Goal: Task Accomplishment & Management: Manage account settings

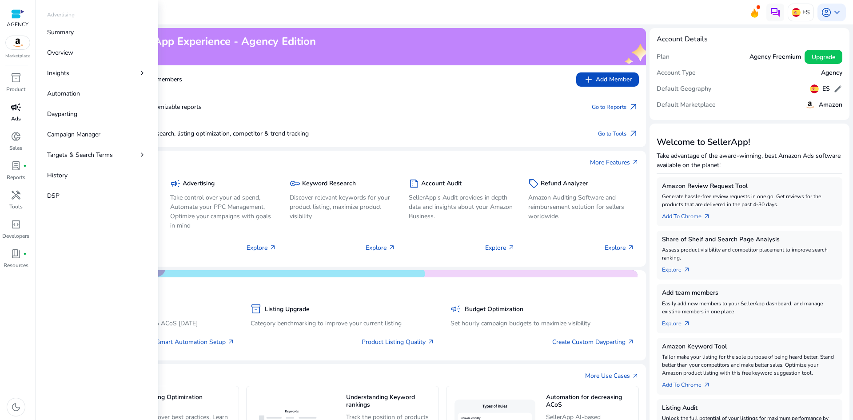
click at [15, 115] on p "Ads" at bounding box center [16, 119] width 10 height 8
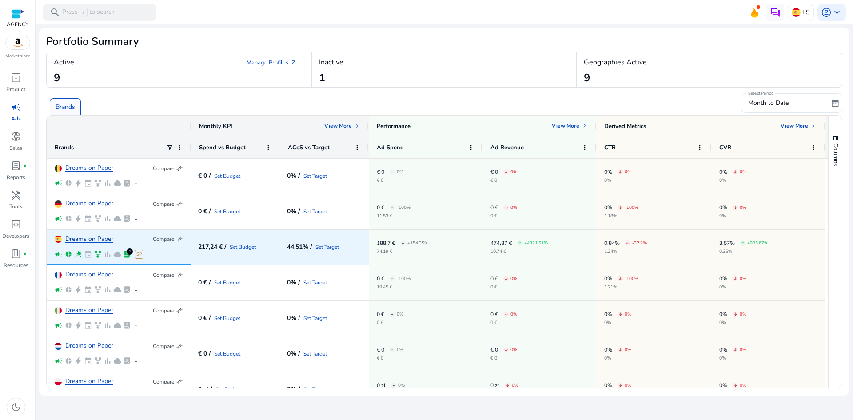
click at [86, 238] on link "Dreams on Paper" at bounding box center [89, 239] width 48 height 7
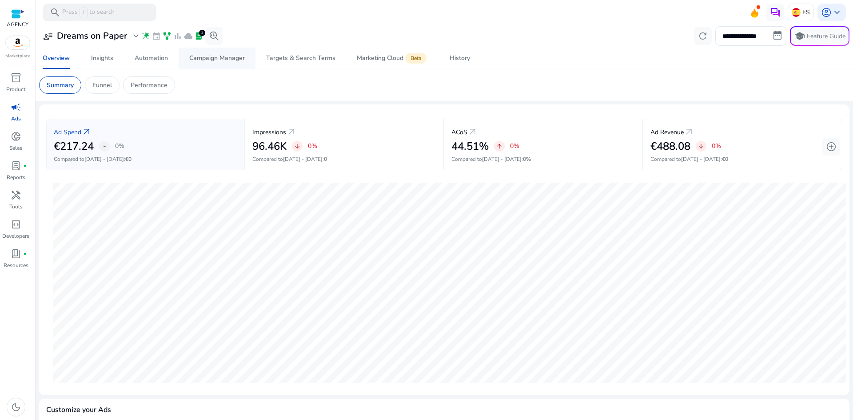
click at [221, 59] on div "Campaign Manager" at bounding box center [217, 58] width 56 height 6
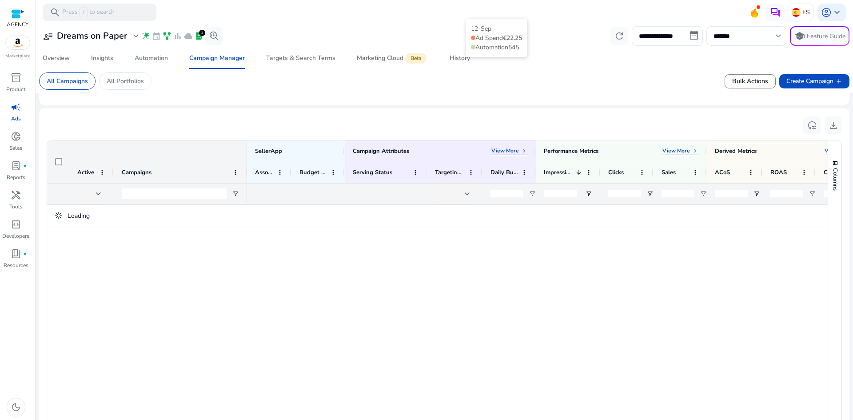
scroll to position [266, 0]
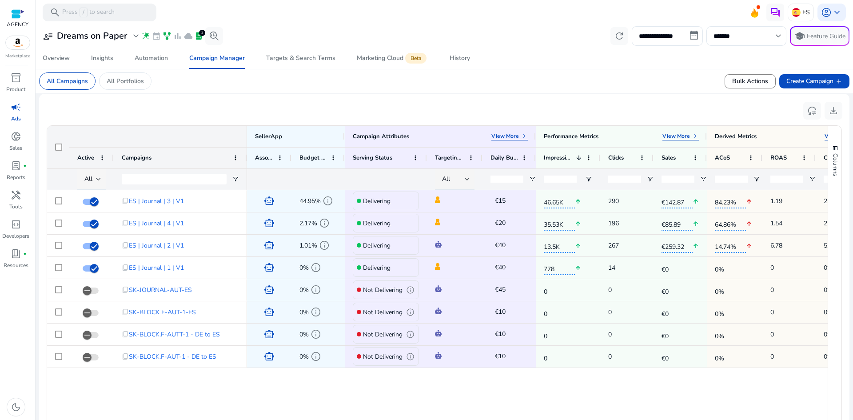
click at [99, 178] on div at bounding box center [98, 179] width 5 height 4
click at [105, 228] on span "Delivering" at bounding box center [103, 225] width 28 height 9
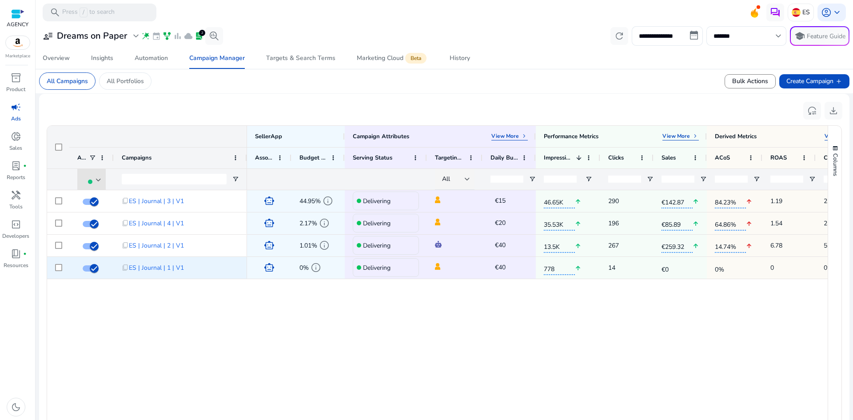
scroll to position [0, 0]
click at [691, 136] on span "keyboard_arrow_right" at bounding box center [694, 135] width 7 height 7
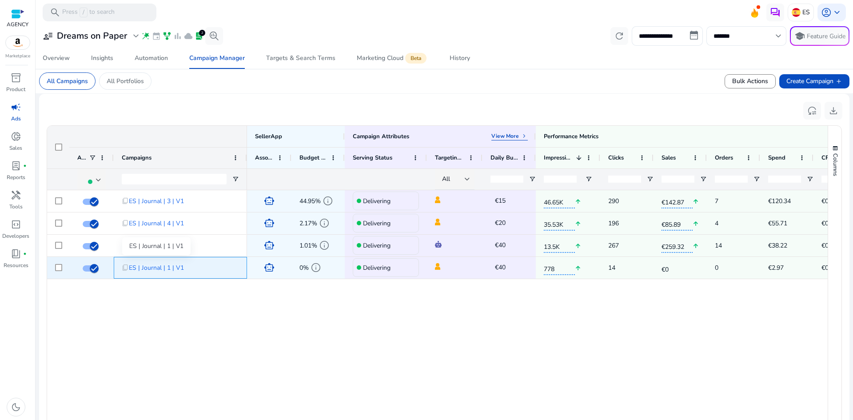
click at [156, 273] on span "ES | Journal | 1 | V1" at bounding box center [156, 267] width 55 height 18
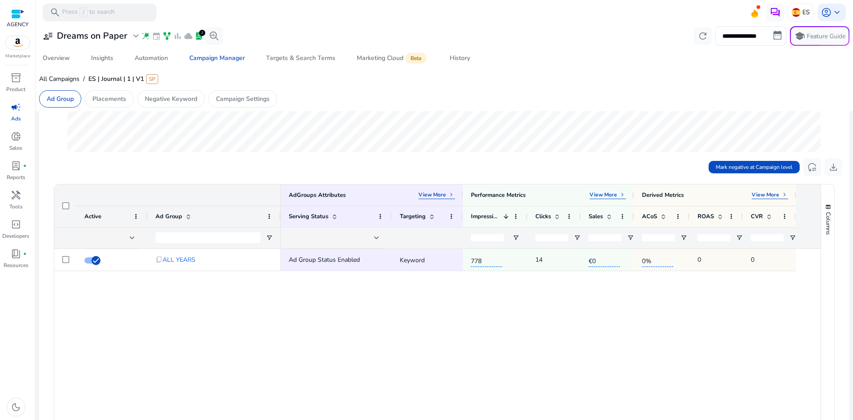
scroll to position [222, 0]
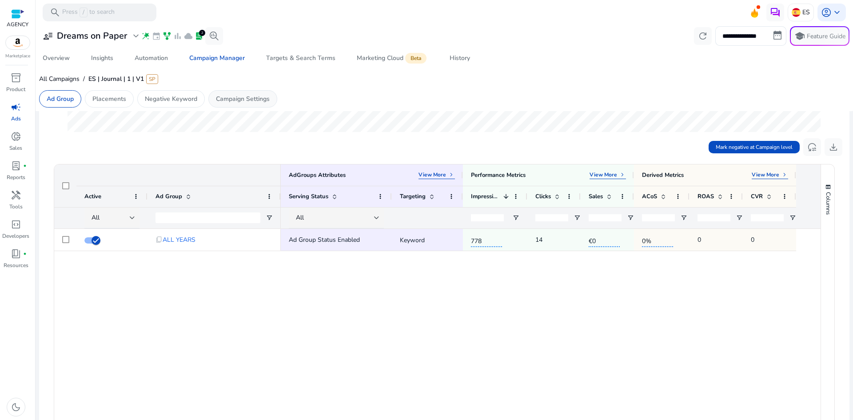
click at [245, 96] on p "Campaign Settings" at bounding box center [243, 98] width 54 height 9
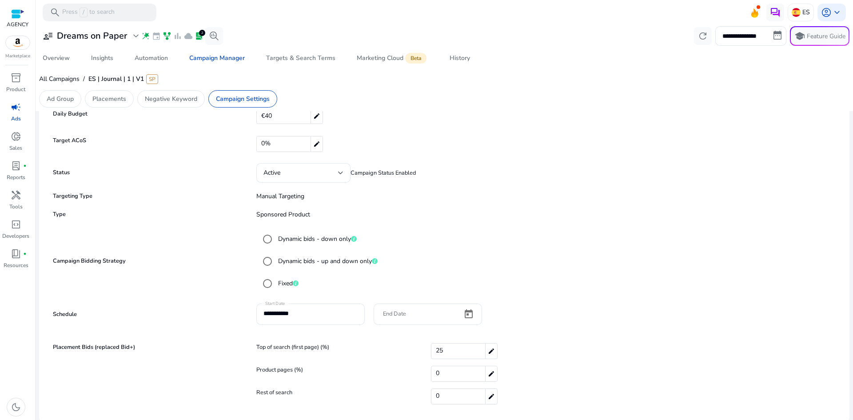
scroll to position [49, 0]
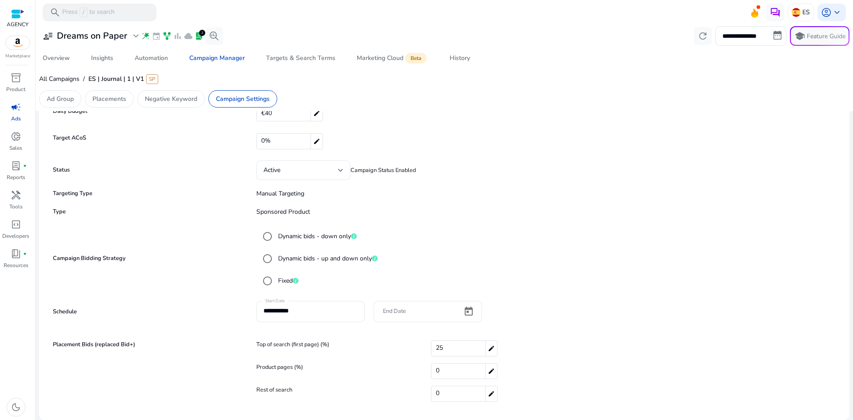
click at [337, 258] on label "Dynamic bids - up and down only" at bounding box center [326, 258] width 101 height 9
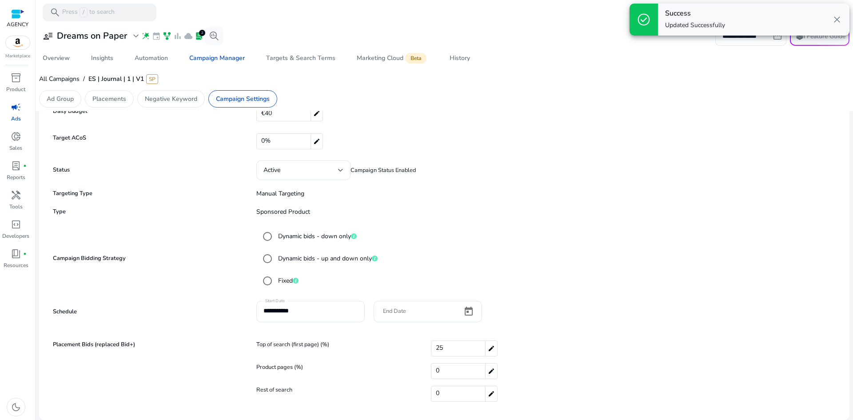
click at [449, 354] on div "25 edit" at bounding box center [464, 348] width 67 height 16
drag, startPoint x: 437, startPoint y: 345, endPoint x: 429, endPoint y: 344, distance: 9.0
click at [431, 344] on div "** check close" at bounding box center [518, 348] width 175 height 15
type input "***"
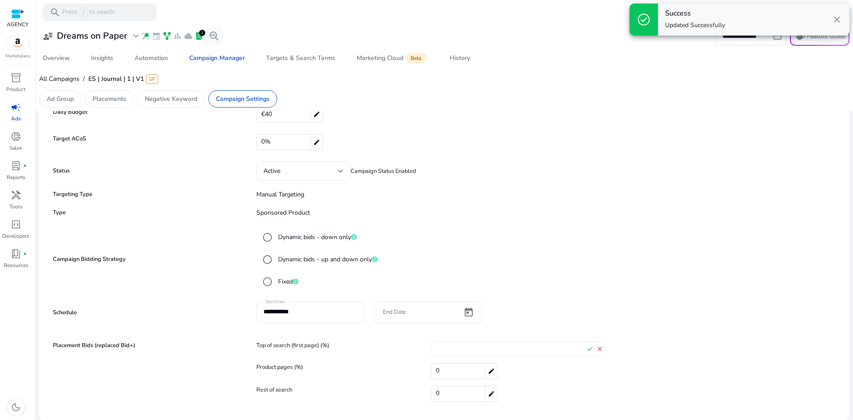
click at [599, 363] on div "0 edit" at bounding box center [518, 371] width 175 height 16
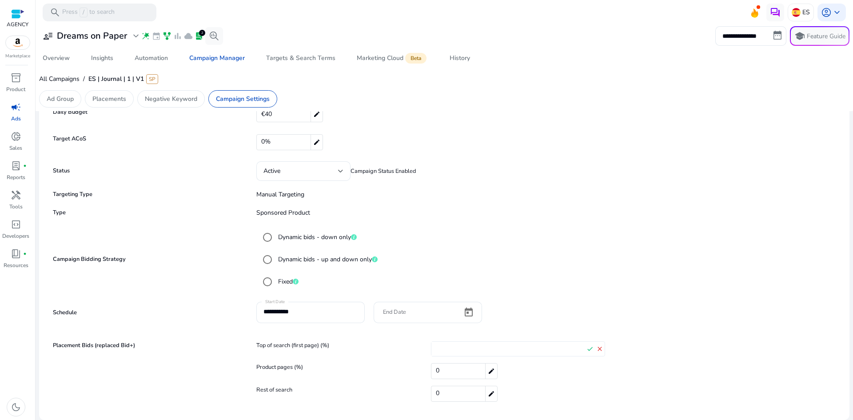
click at [544, 387] on div "0 edit" at bounding box center [518, 393] width 175 height 16
click at [585, 349] on mat-icon "check" at bounding box center [590, 348] width 10 height 13
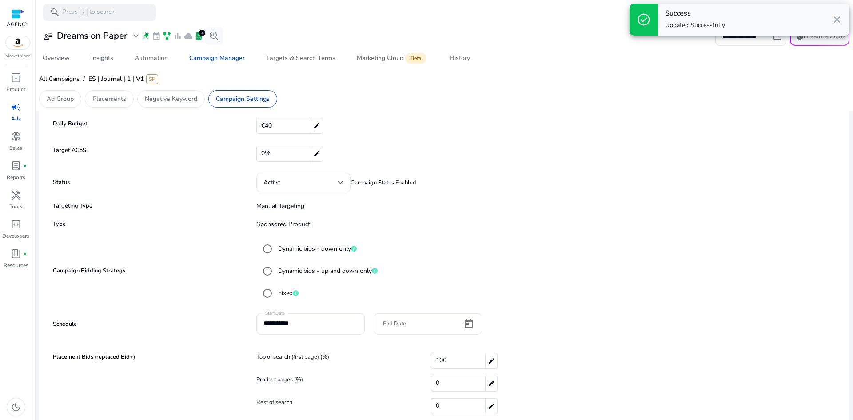
scroll to position [49, 0]
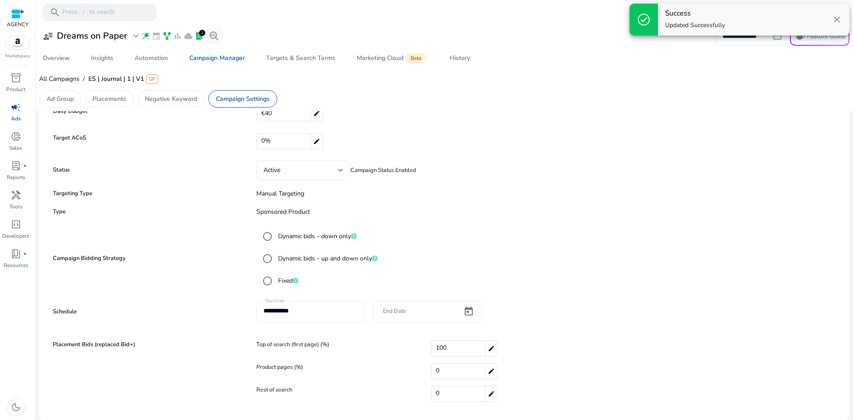
click at [591, 136] on div "0% edit" at bounding box center [546, 141] width 581 height 16
